Goal: Task Accomplishment & Management: Use online tool/utility

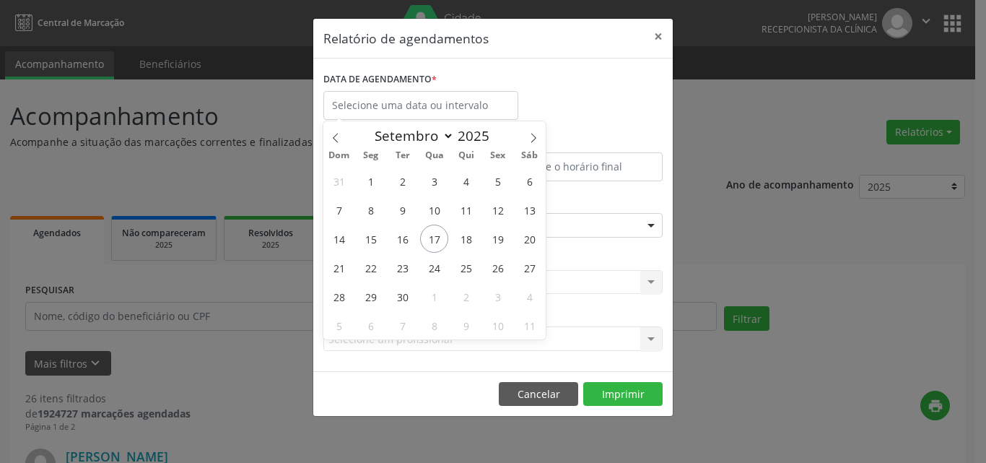
select select "8"
click at [461, 241] on span "18" at bounding box center [466, 238] width 28 height 28
type input "[DATE]"
click at [486, 236] on div "31 1 2 3 4 5 6 7 8 9 10 11 12 13 14 15 16 17 18 19 20 21 22 23 24 25 26 27 28 2…" at bounding box center [434, 252] width 222 height 173
click at [489, 236] on span "19" at bounding box center [498, 238] width 28 height 28
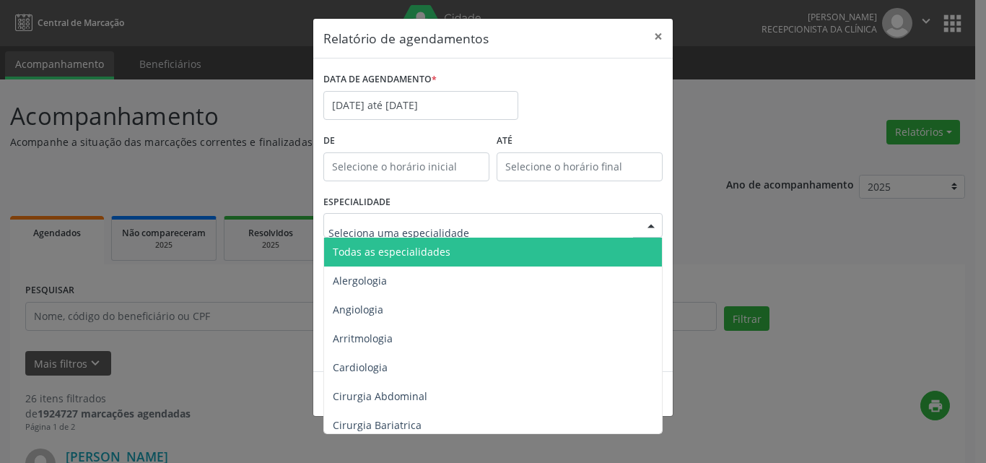
click at [425, 243] on span "Todas as especialidades" at bounding box center [494, 251] width 340 height 29
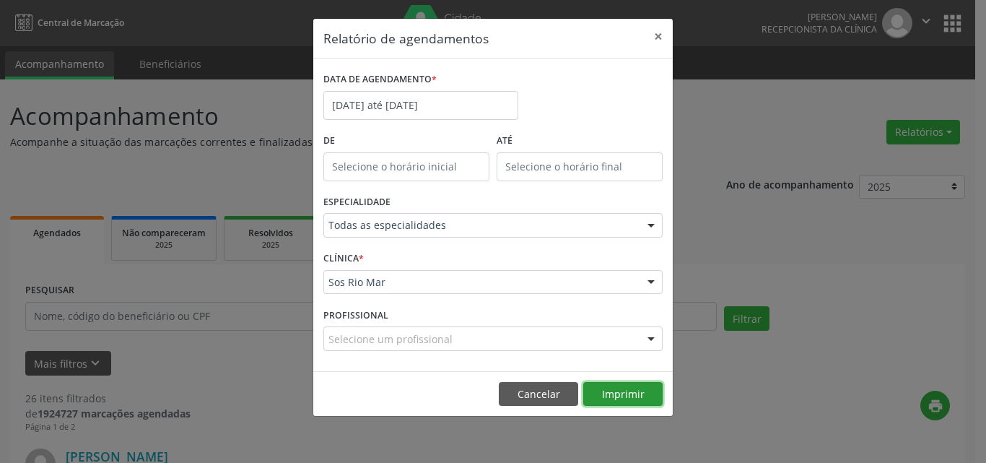
click at [608, 396] on button "Imprimir" at bounding box center [622, 394] width 79 height 25
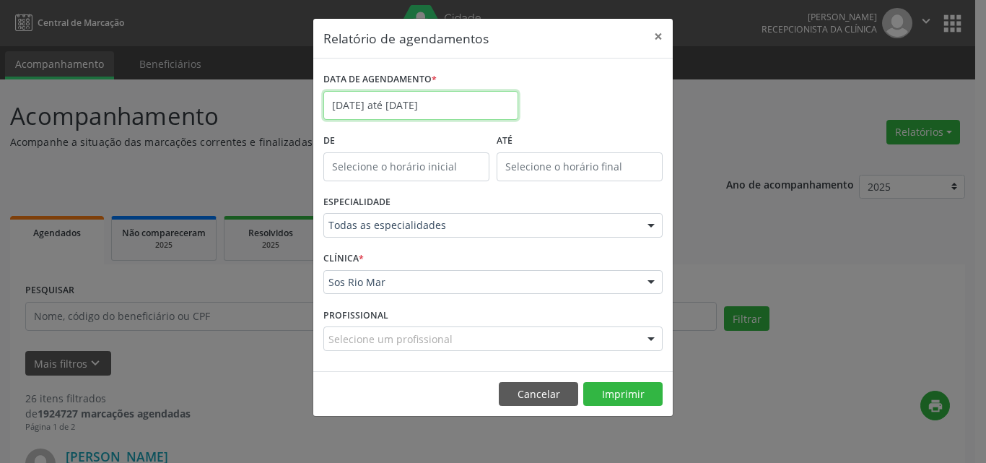
click at [444, 105] on input "[DATE] até [DATE]" at bounding box center [420, 105] width 195 height 29
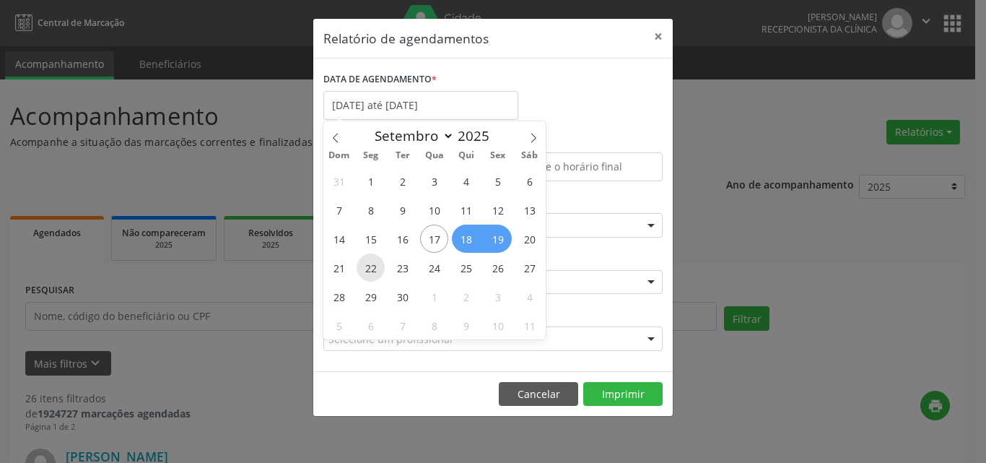
click at [375, 275] on span "22" at bounding box center [371, 267] width 28 height 28
type input "22/09/2025"
click at [404, 274] on span "23" at bounding box center [402, 267] width 28 height 28
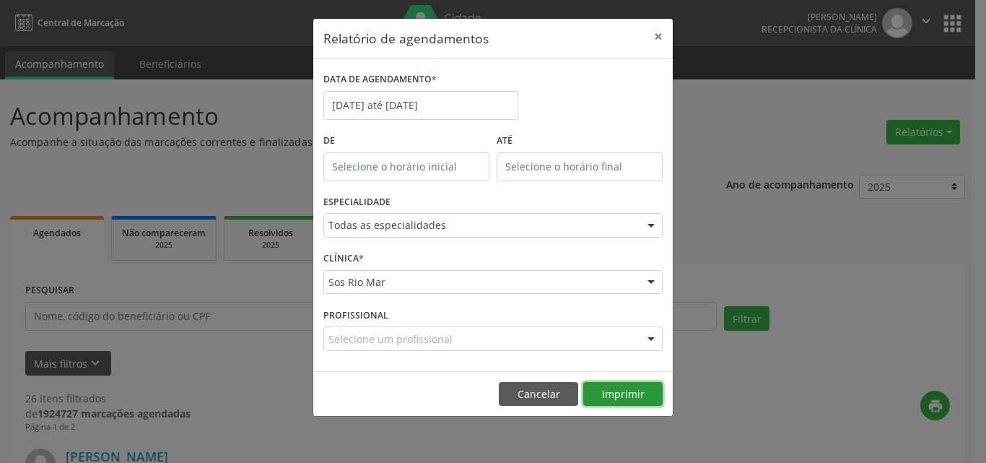
click at [643, 404] on button "Imprimir" at bounding box center [622, 394] width 79 height 25
click at [606, 386] on button "Imprimir" at bounding box center [622, 394] width 79 height 25
click at [606, 392] on button "Imprimir" at bounding box center [622, 394] width 79 height 25
